Goal: Transaction & Acquisition: Subscribe to service/newsletter

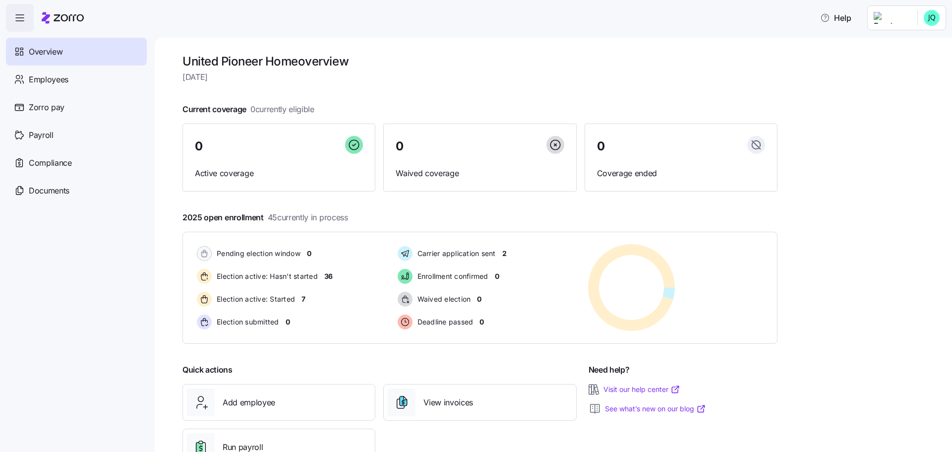
click at [937, 19] on html "Help Overview Employees Zorro pay Payroll Compliance Documents United Pioneer H…" at bounding box center [476, 223] width 952 height 446
click at [920, 43] on div "Personal view" at bounding box center [902, 44] width 59 height 11
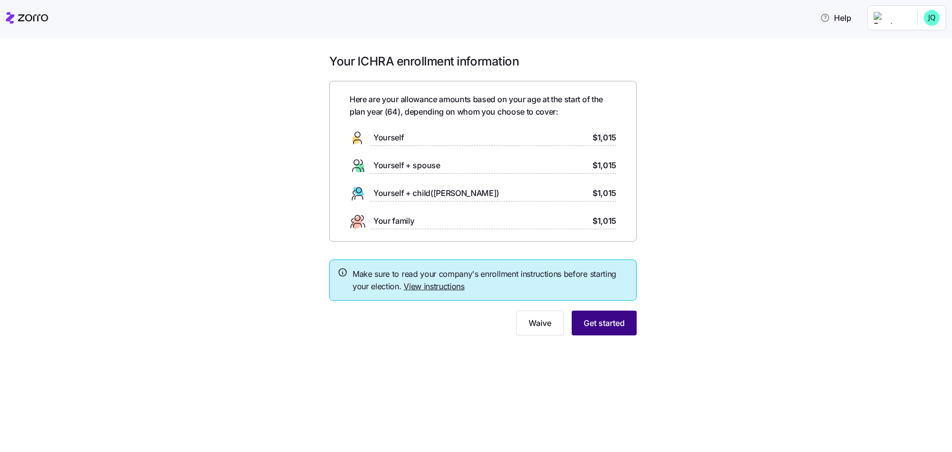
click at [623, 326] on span "Get started" at bounding box center [604, 323] width 41 height 12
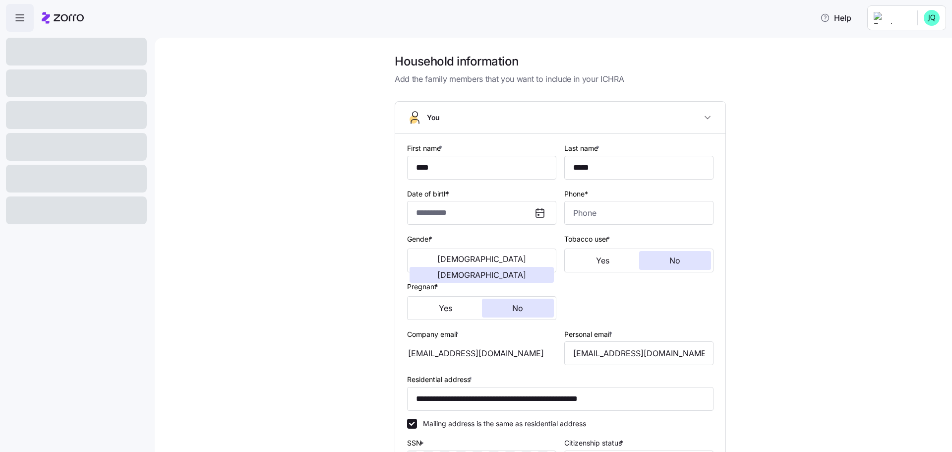
type input "**********"
type input "(715) 488-2784"
type input "US citizen"
type input "Married"
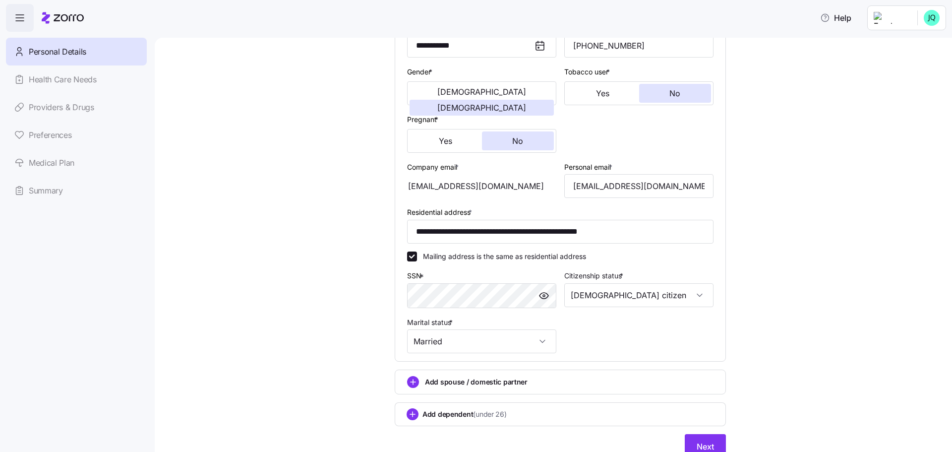
scroll to position [210, 0]
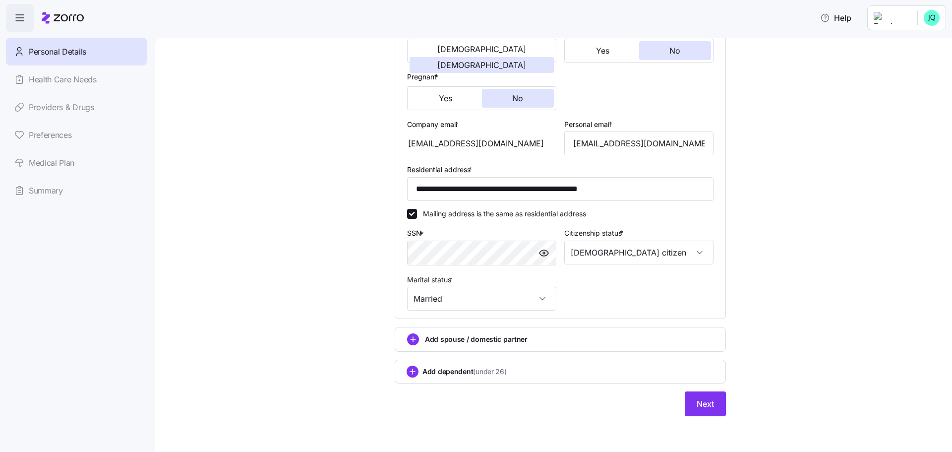
click at [852, 309] on div "**********" at bounding box center [561, 136] width 756 height 584
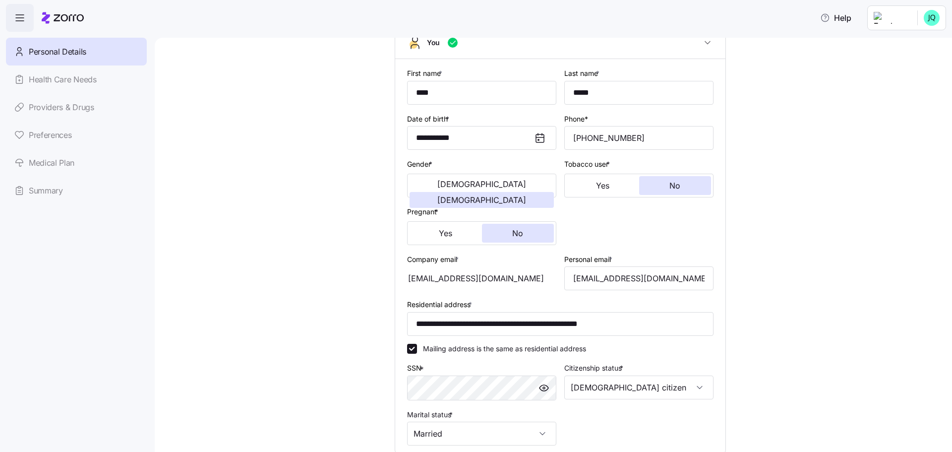
scroll to position [0, 0]
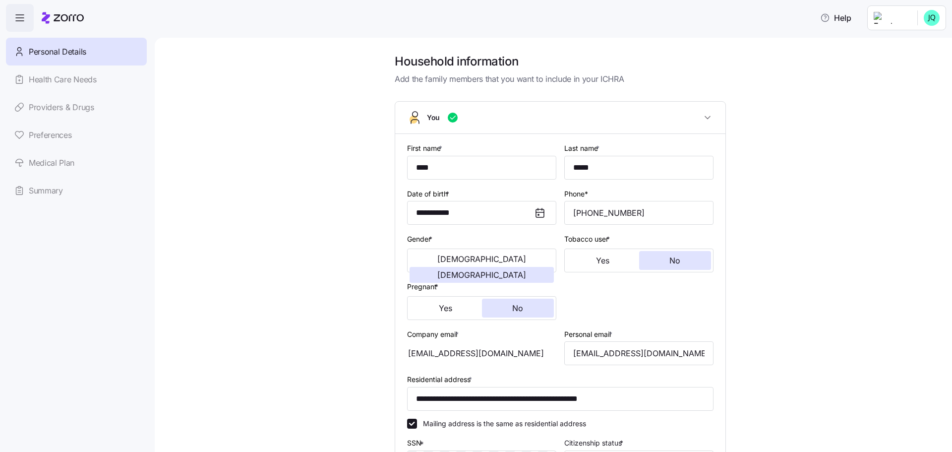
click at [894, 126] on div "**********" at bounding box center [561, 346] width 756 height 584
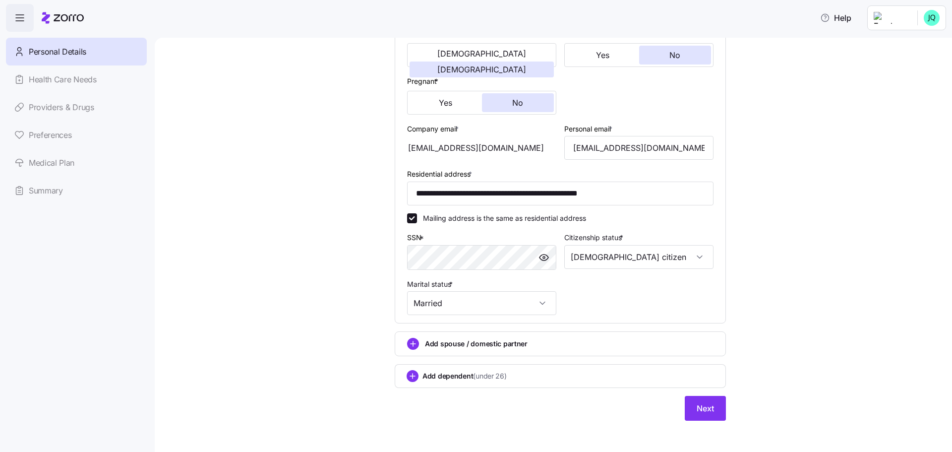
scroll to position [210, 0]
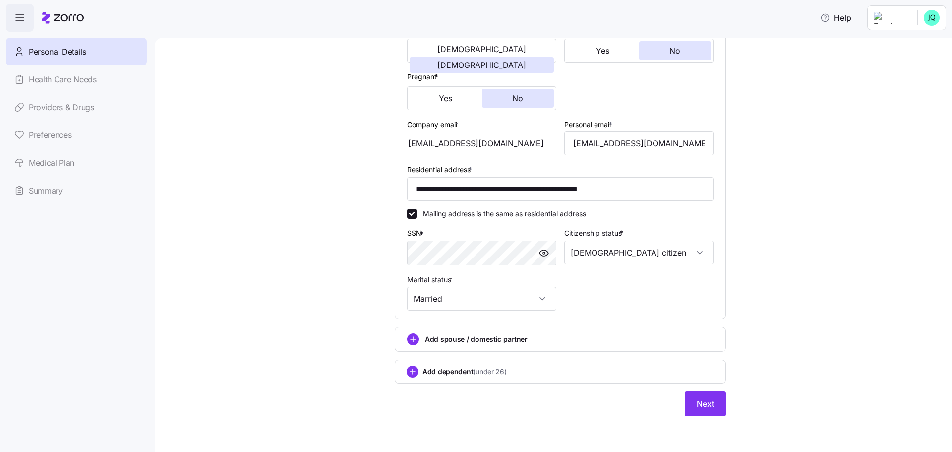
click at [413, 337] on icon "add icon" at bounding box center [413, 339] width 0 height 5
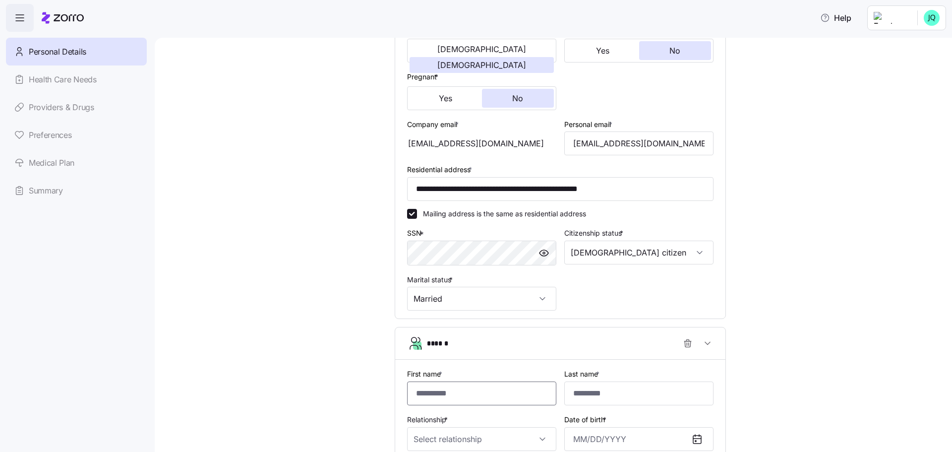
click at [438, 392] on input "First name *" at bounding box center [481, 393] width 149 height 24
type input "******"
click at [533, 439] on input "Relationship *" at bounding box center [481, 439] width 149 height 24
click at [485, 386] on div "Spouse" at bounding box center [478, 388] width 141 height 21
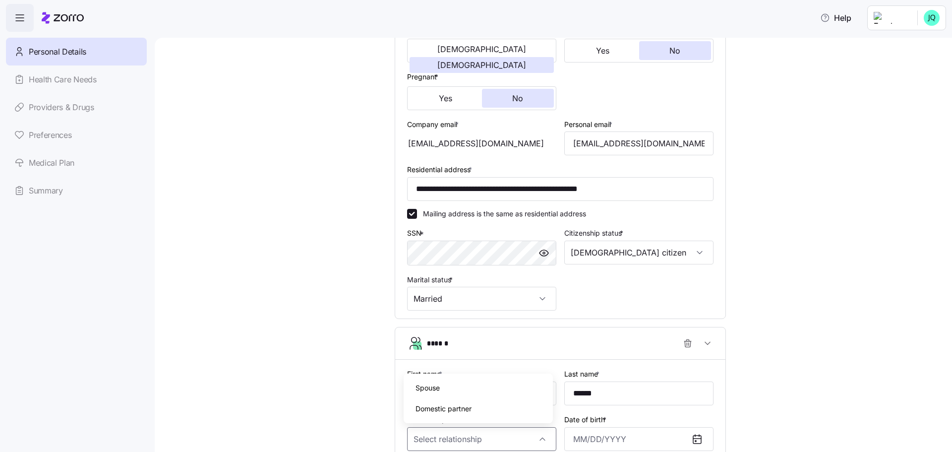
type input "Spouse"
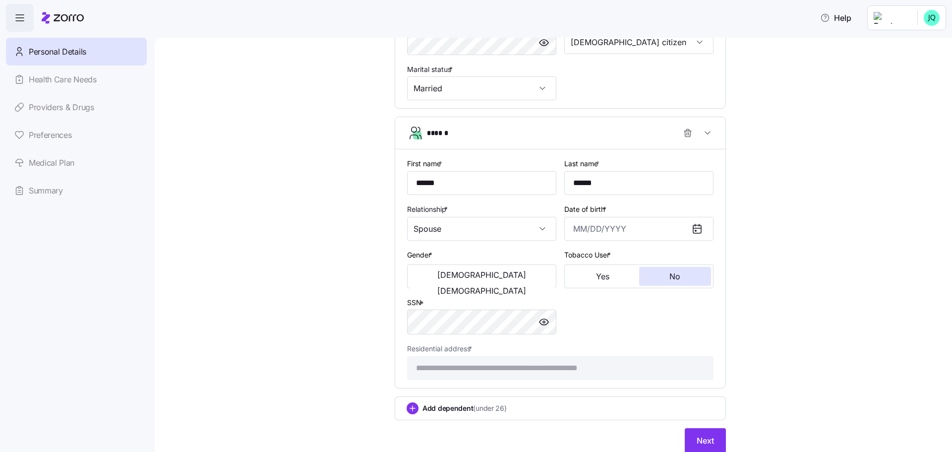
scroll to position [447, 0]
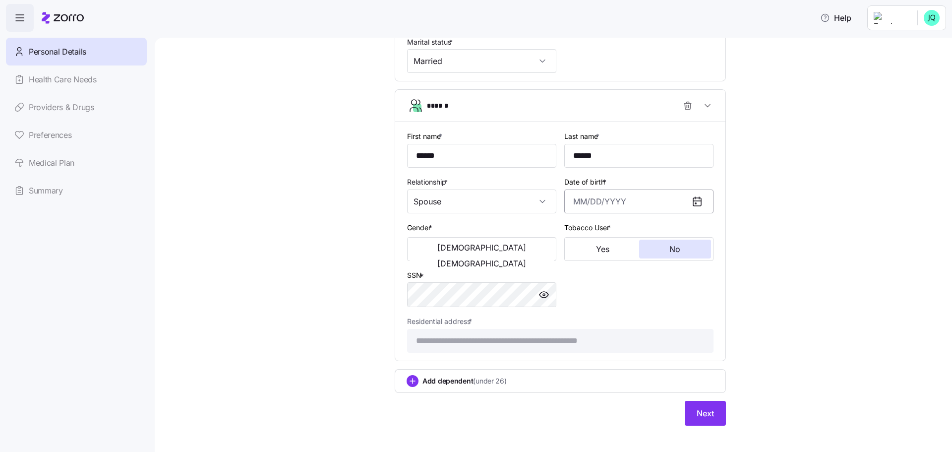
click at [618, 201] on input "Date of birth *" at bounding box center [639, 201] width 149 height 24
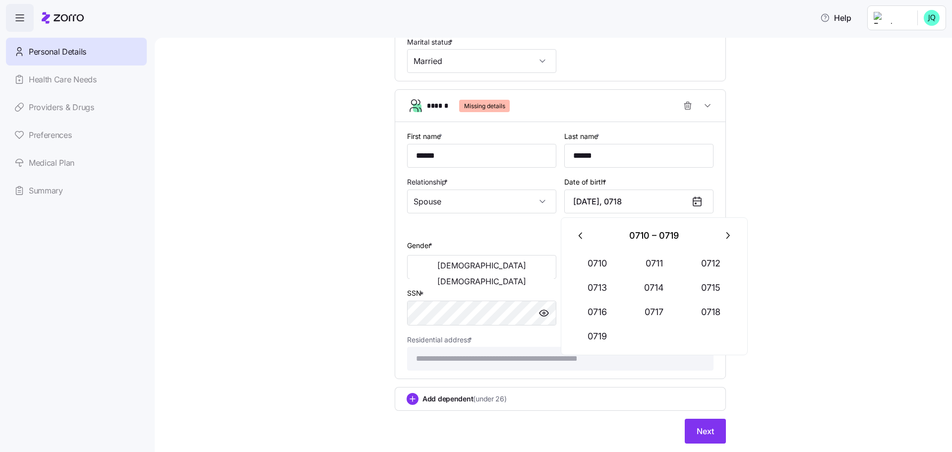
click at [514, 232] on div "Relationship * Spouse" at bounding box center [481, 203] width 157 height 63
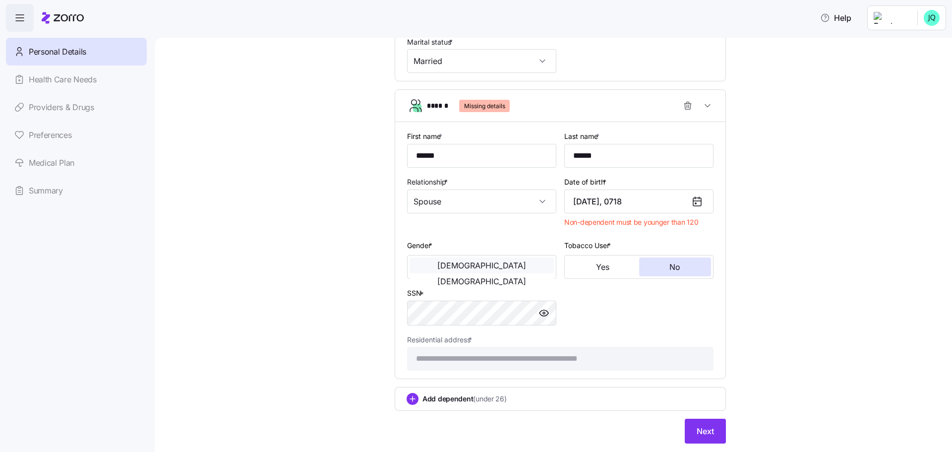
click at [442, 265] on span "Male" at bounding box center [482, 265] width 89 height 8
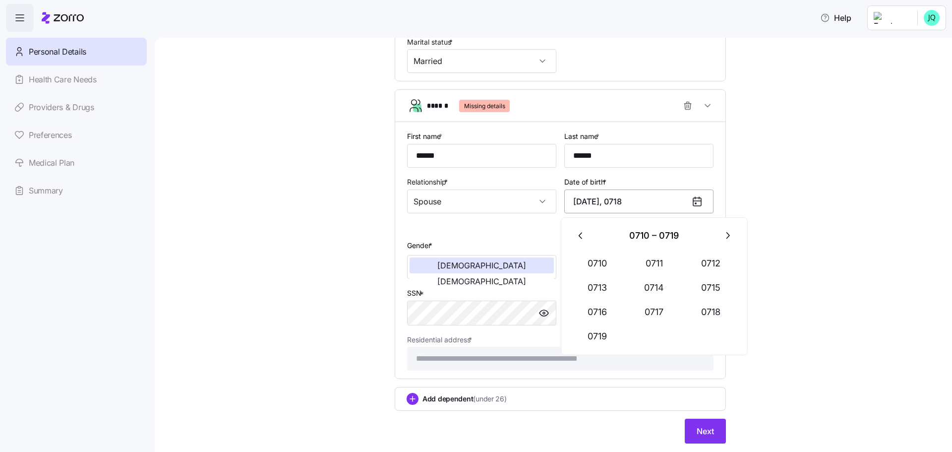
drag, startPoint x: 652, startPoint y: 202, endPoint x: 564, endPoint y: 207, distance: 88.9
click at [565, 207] on input "December 31, 0718" at bounding box center [639, 201] width 149 height 24
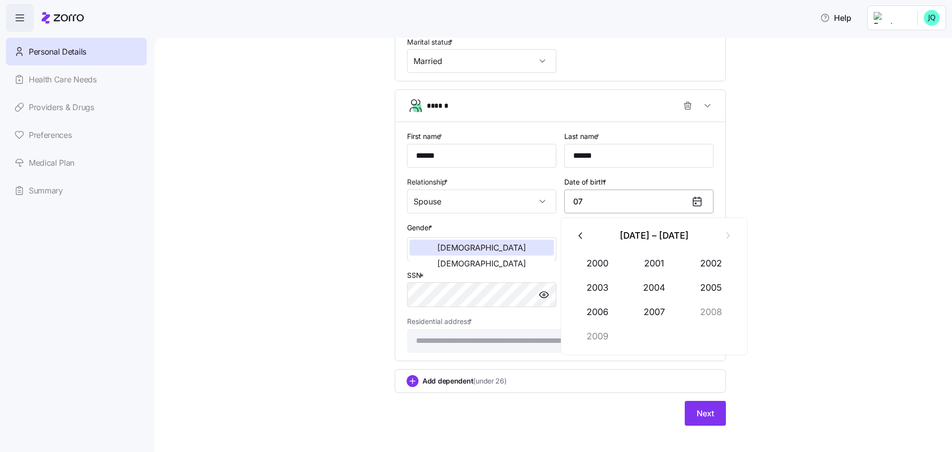
type input "0"
type input "July 19, 1952"
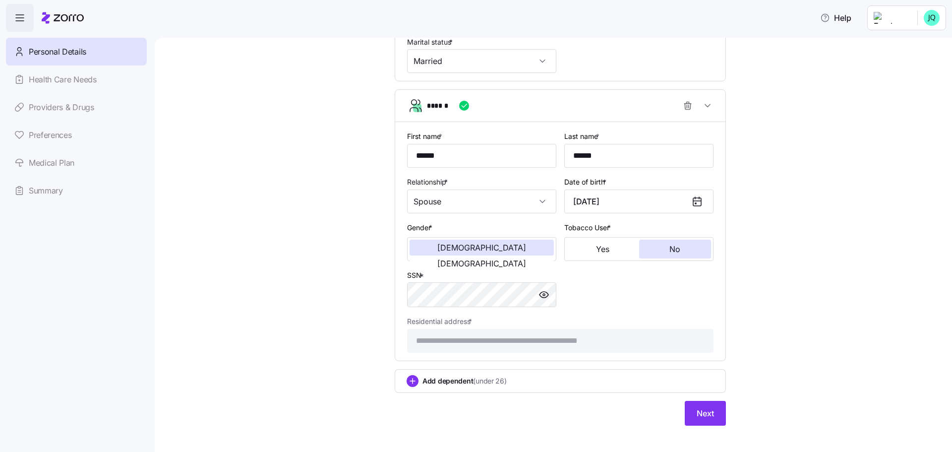
click at [673, 276] on div "**********" at bounding box center [560, 241] width 315 height 230
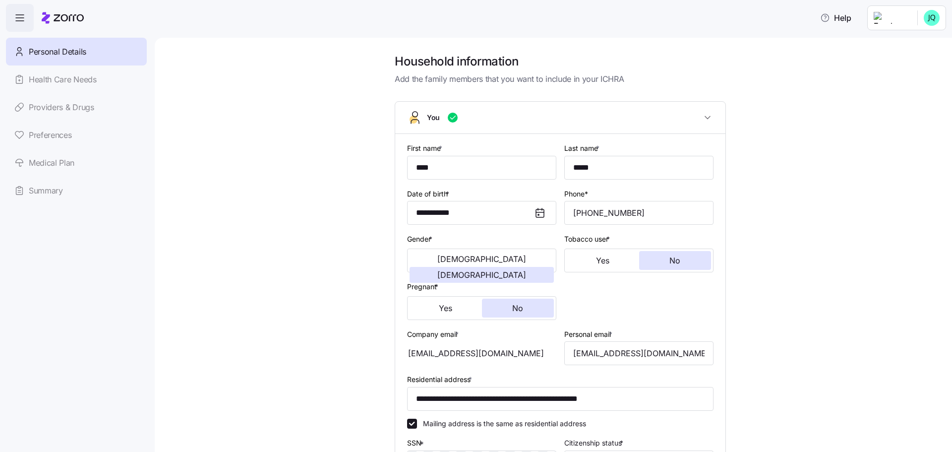
scroll to position [457, 0]
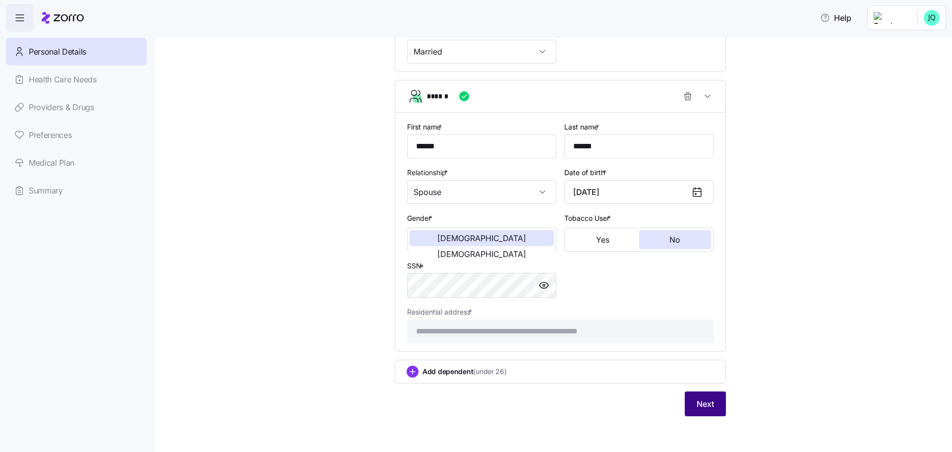
click at [698, 407] on span "Next" at bounding box center [705, 404] width 17 height 12
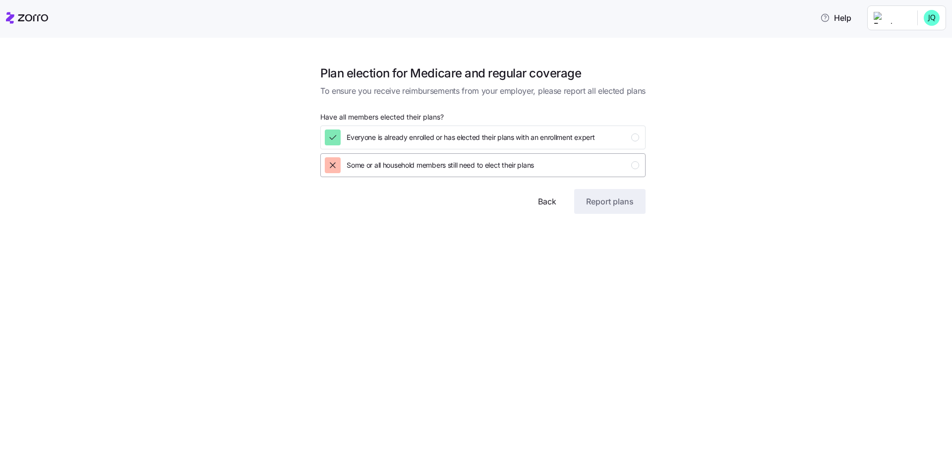
click at [635, 166] on div "button" at bounding box center [635, 165] width 8 height 8
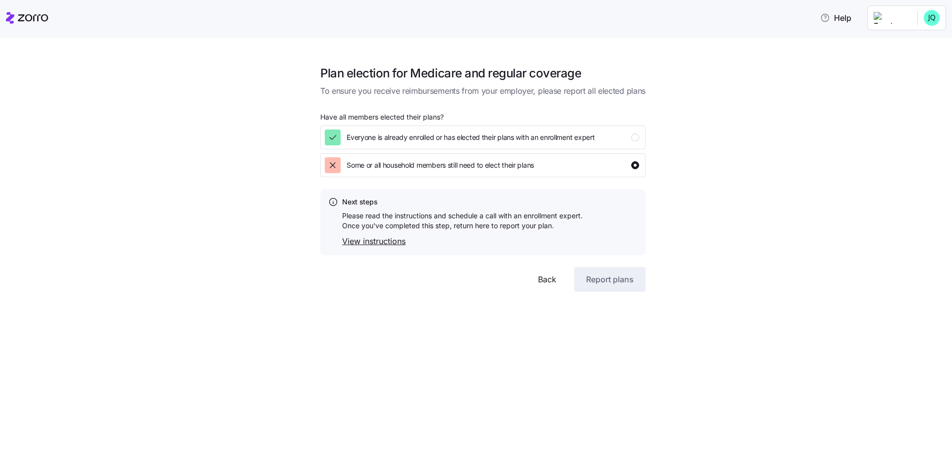
click at [435, 252] on div "Next steps Please read the instructions and schedule a call with an enrollment …" at bounding box center [482, 222] width 325 height 66
click at [378, 240] on link "View instructions" at bounding box center [462, 241] width 241 height 12
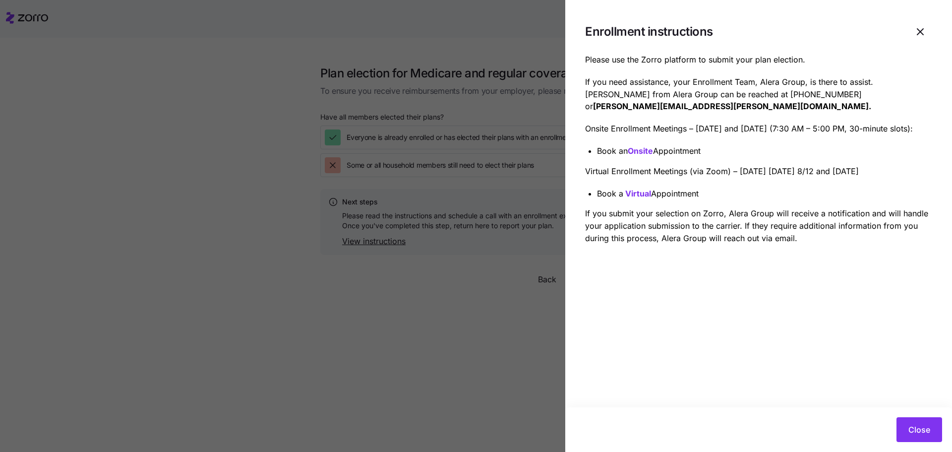
drag, startPoint x: 924, startPoint y: 420, endPoint x: 898, endPoint y: 419, distance: 26.3
click at [924, 421] on button "Close" at bounding box center [920, 429] width 46 height 25
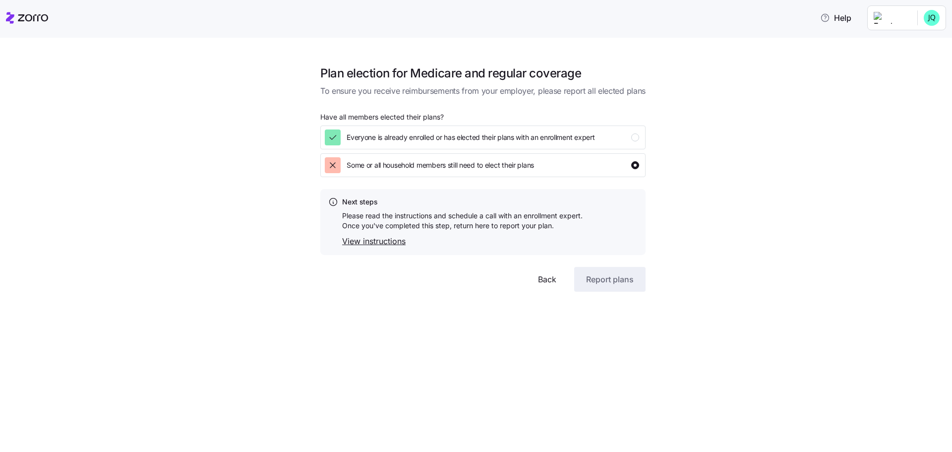
click at [865, 149] on div "Plan election for Medicare and regular coverage To ensure you receive reimburse…" at bounding box center [483, 173] width 911 height 238
click at [551, 279] on span "Back" at bounding box center [547, 279] width 18 height 12
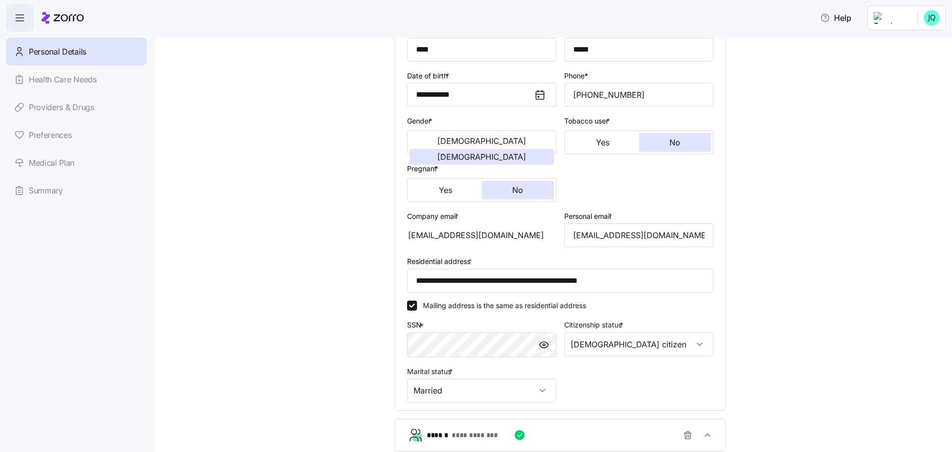
scroll to position [218, 0]
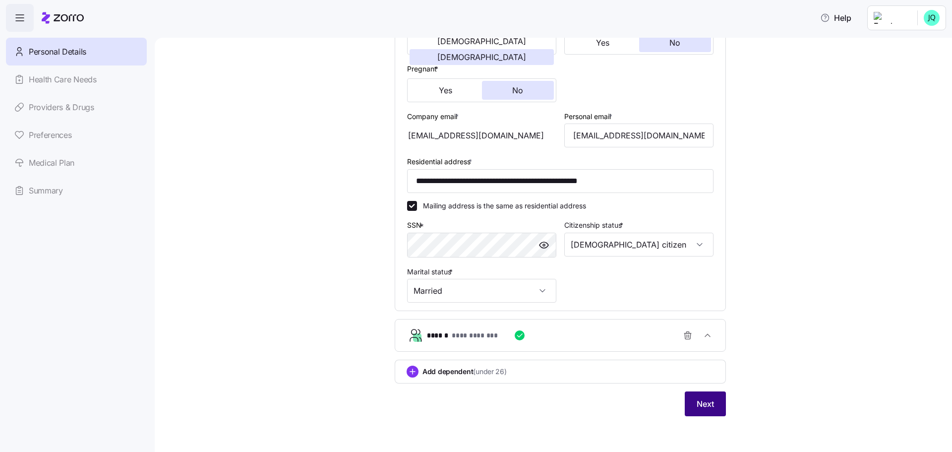
click at [703, 409] on span "Next" at bounding box center [705, 404] width 17 height 12
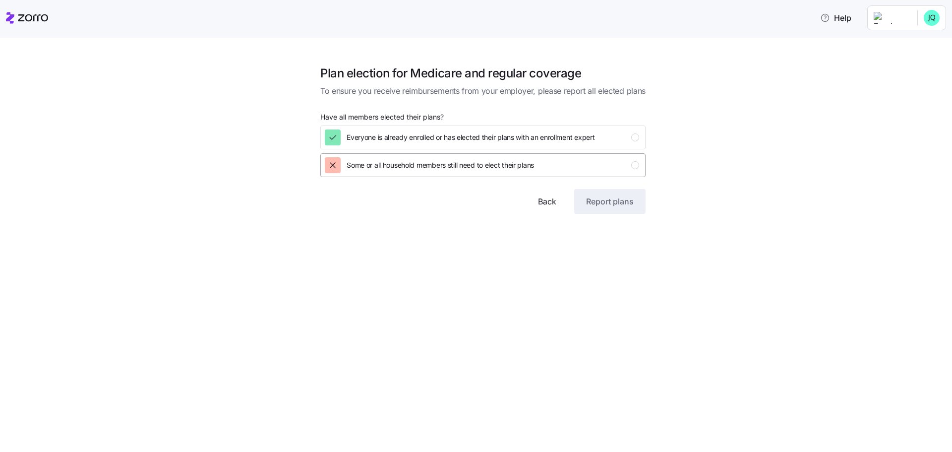
click at [634, 165] on div "button" at bounding box center [635, 165] width 8 height 8
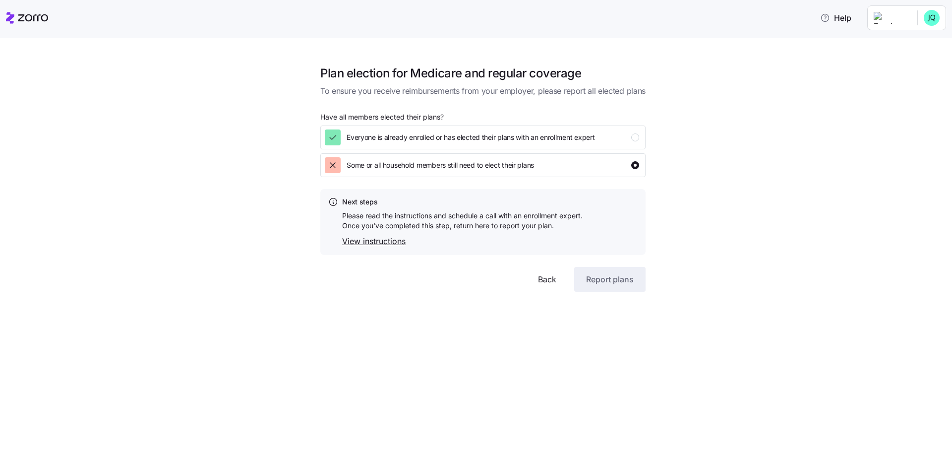
click at [355, 241] on link "View instructions" at bounding box center [462, 241] width 241 height 12
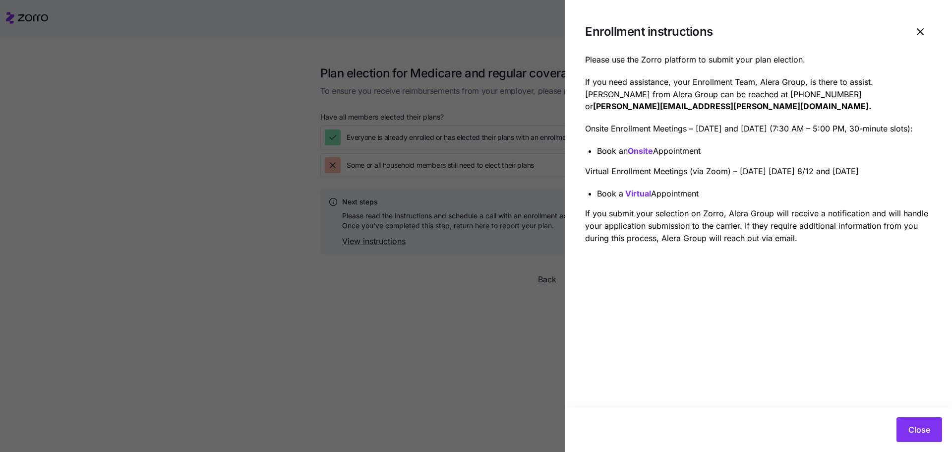
click at [647, 156] on strong "Onsite" at bounding box center [640, 151] width 25 height 10
click at [917, 426] on span "Close" at bounding box center [920, 430] width 22 height 12
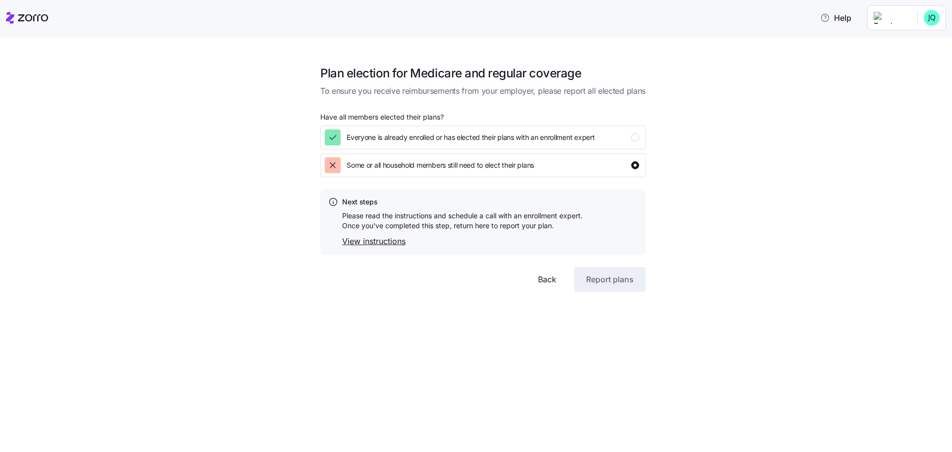
click at [537, 281] on button "Back" at bounding box center [547, 279] width 42 height 25
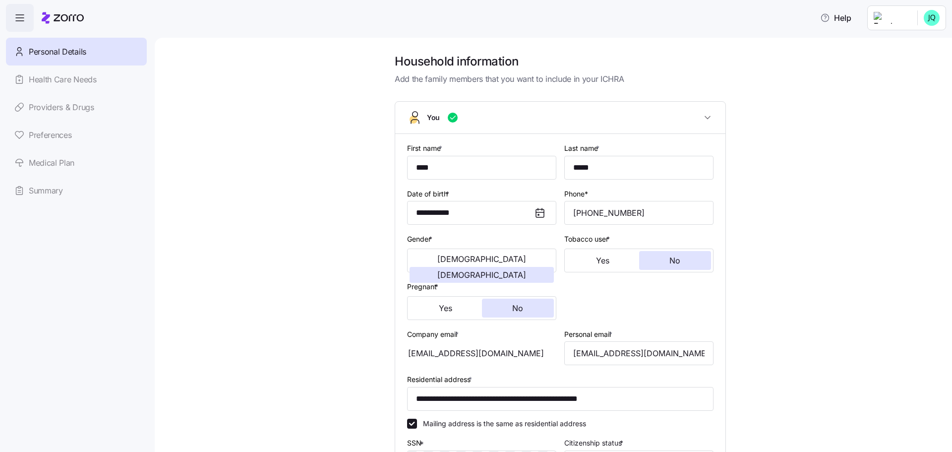
click at [42, 161] on link "Medical Plan" at bounding box center [76, 163] width 141 height 28
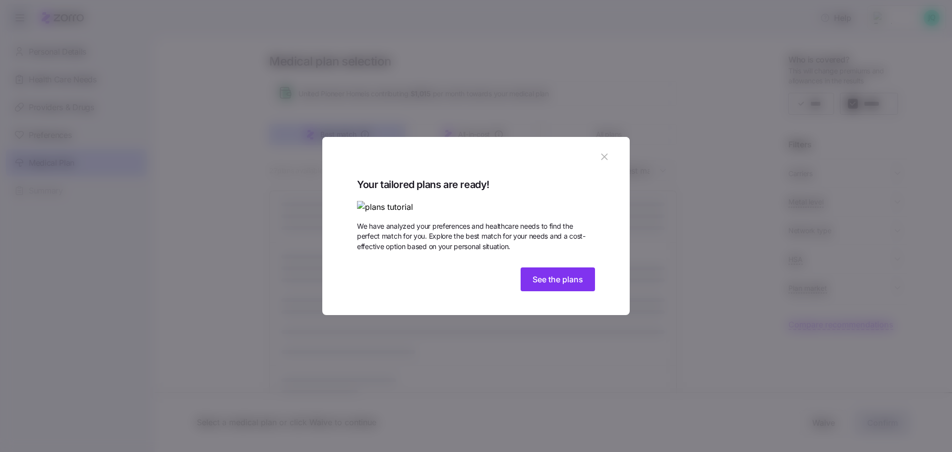
click at [513, 201] on img at bounding box center [476, 207] width 238 height 12
click at [561, 285] on span "See the plans" at bounding box center [558, 279] width 51 height 12
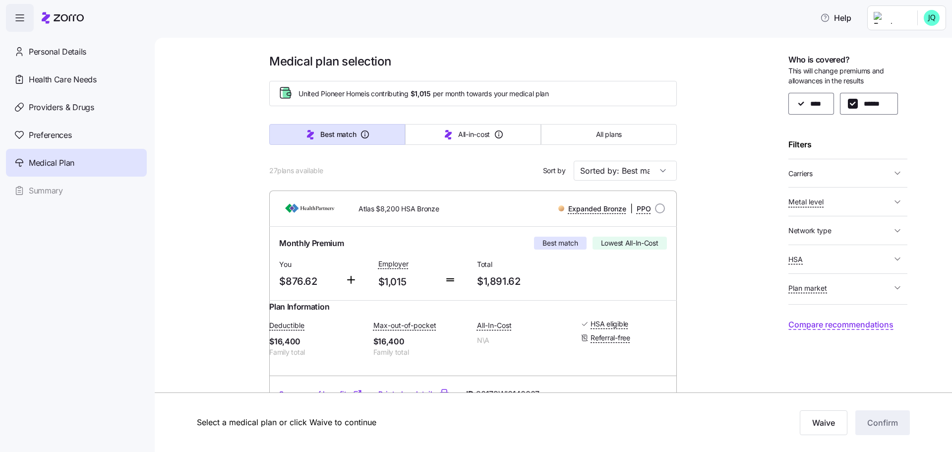
click at [816, 104] on div "**** ******" at bounding box center [848, 104] width 119 height 22
click at [852, 101] on input "******" at bounding box center [853, 104] width 10 height 10
checkbox input "false"
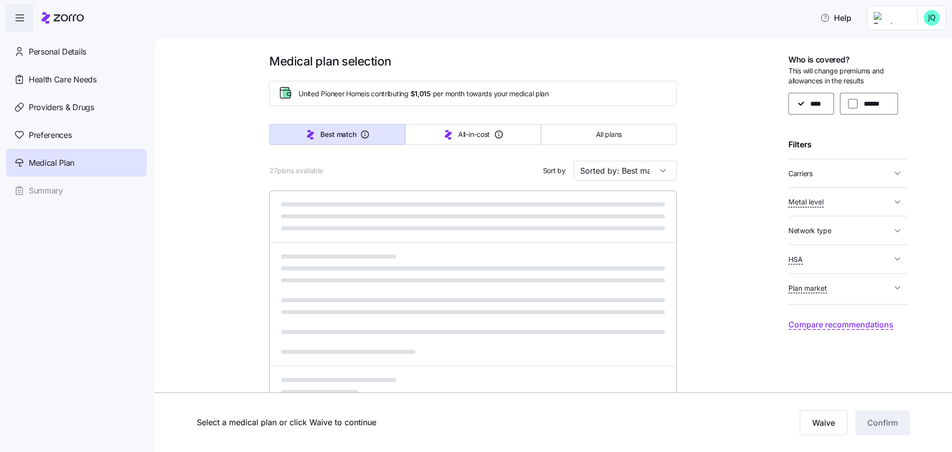
click at [815, 103] on div "**** ******" at bounding box center [848, 104] width 119 height 22
click at [743, 103] on div "Medical plan selection United Pioneer Home is contributing $1,015 per month tow…" at bounding box center [560, 451] width 698 height 795
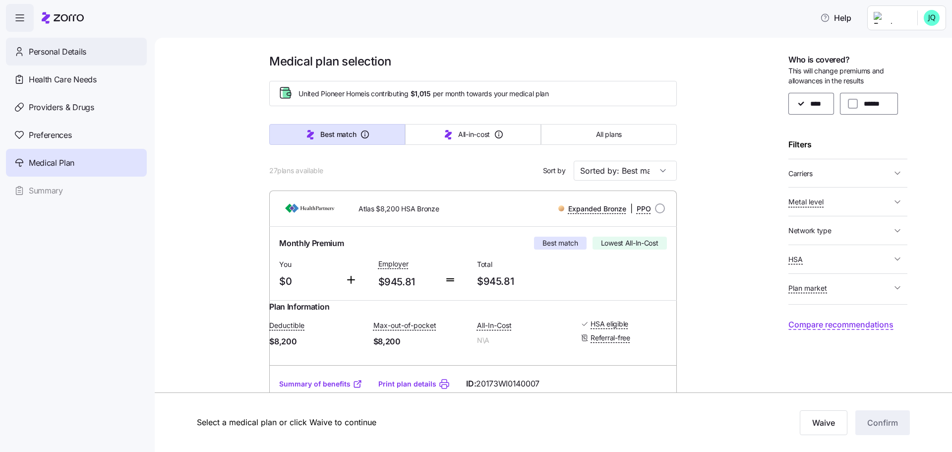
drag, startPoint x: 71, startPoint y: 49, endPoint x: 89, endPoint y: 48, distance: 17.9
click at [71, 49] on span "Personal Details" at bounding box center [58, 52] width 58 height 12
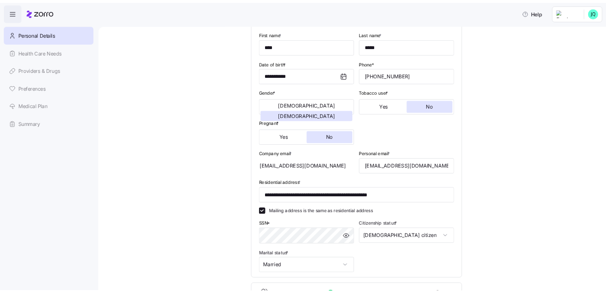
scroll to position [218, 0]
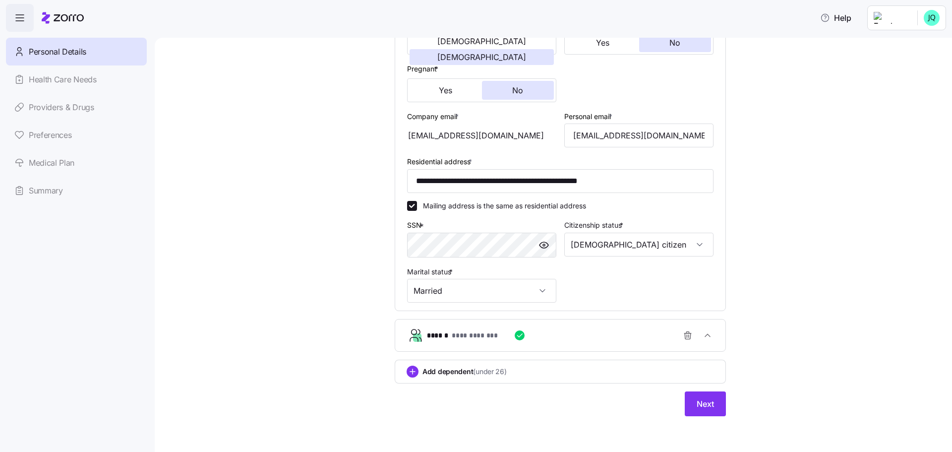
click at [701, 390] on div "**********" at bounding box center [560, 149] width 331 height 533
click at [698, 396] on button "Next" at bounding box center [705, 403] width 41 height 25
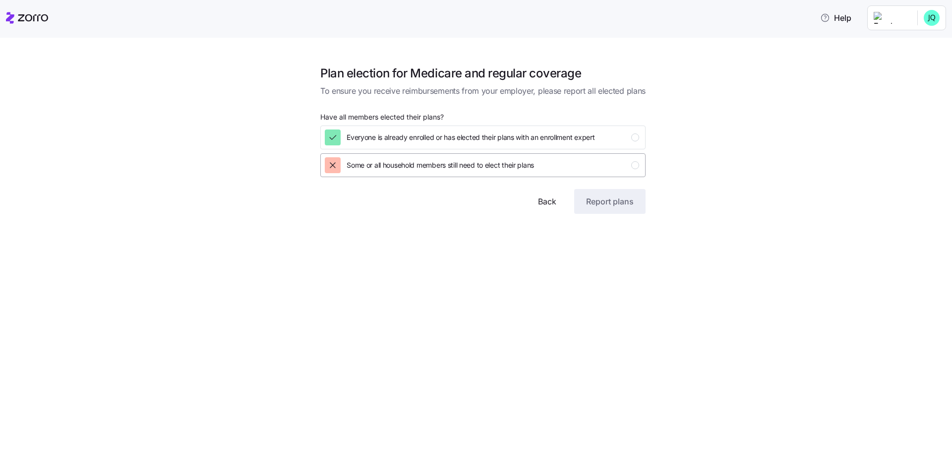
click at [633, 163] on div "button" at bounding box center [635, 165] width 8 height 8
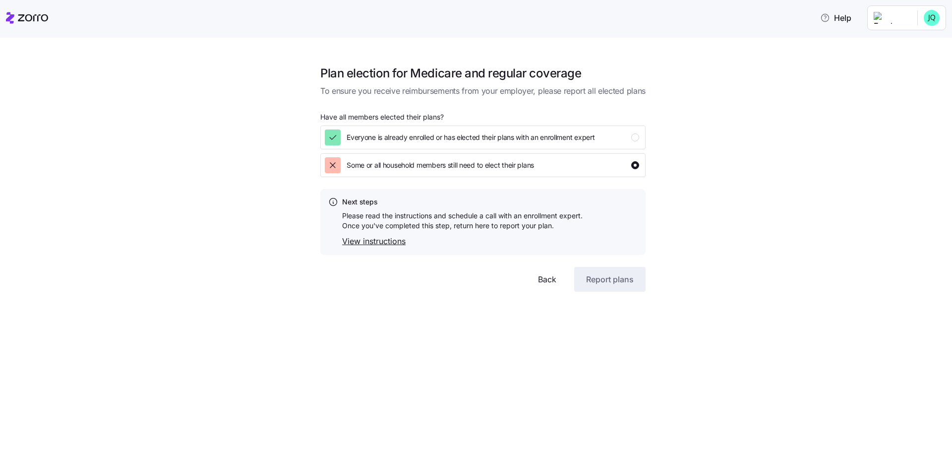
click at [395, 241] on link "View instructions" at bounding box center [462, 241] width 241 height 12
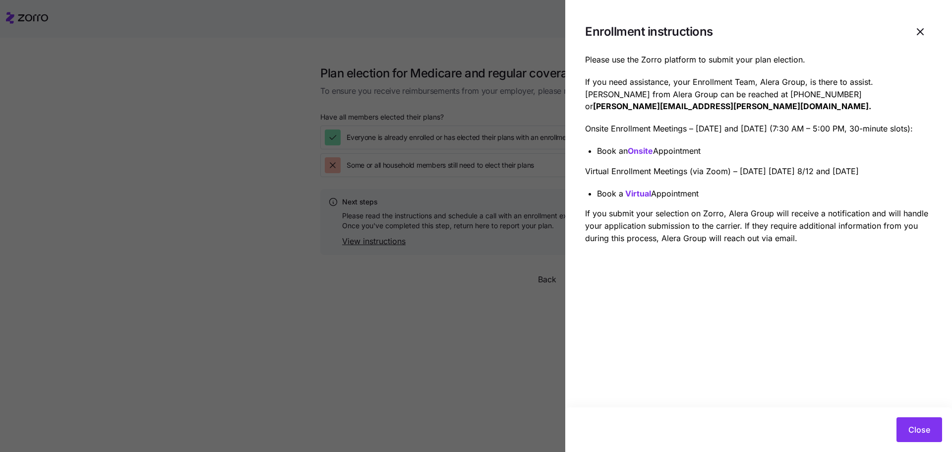
click at [645, 156] on strong "Onsite" at bounding box center [640, 151] width 25 height 10
click at [926, 29] on icon "button" at bounding box center [921, 32] width 12 height 12
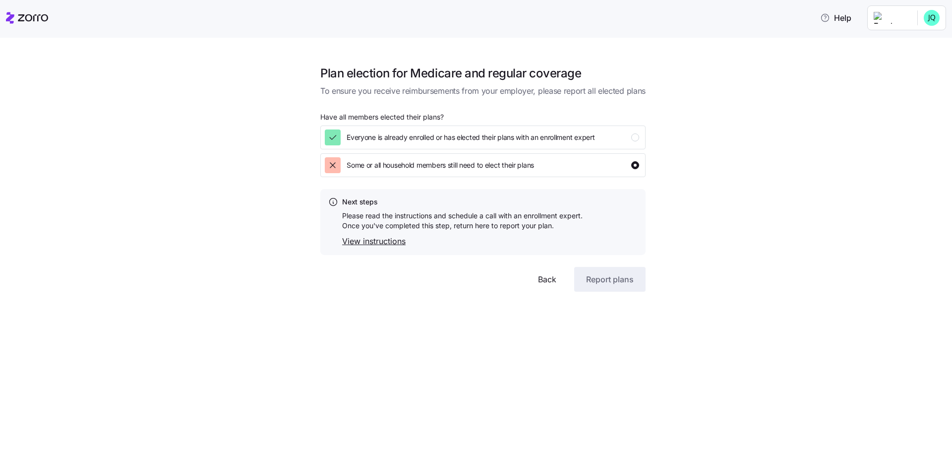
click at [768, 131] on div "Plan election for Medicare and regular coverage To ensure you receive reimburse…" at bounding box center [483, 173] width 911 height 238
click at [932, 19] on html "Help Plan election for Medicare and regular coverage To ensure you receive reim…" at bounding box center [476, 223] width 952 height 446
click at [919, 41] on div "My settings" at bounding box center [899, 44] width 52 height 11
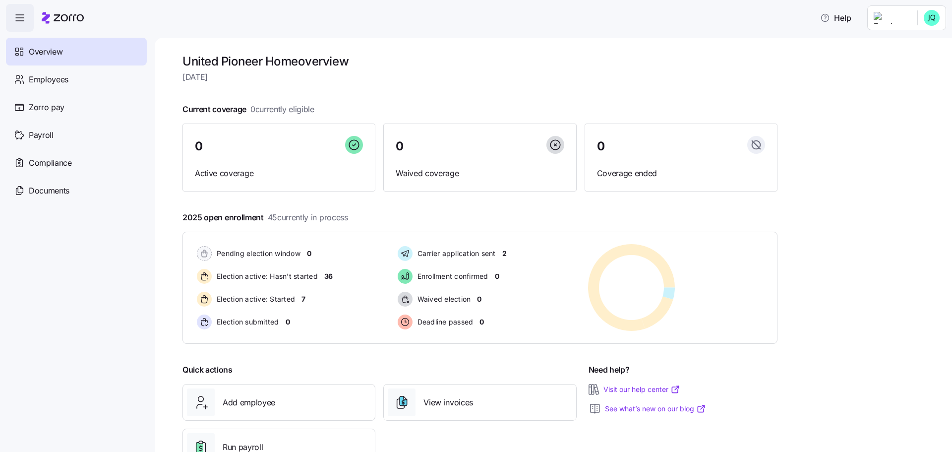
click at [605, 235] on div "United Pioneer Home overview [DATE] Current coverage 0 currently eligible 0 Act…" at bounding box center [554, 245] width 798 height 414
